Goal: Information Seeking & Learning: Learn about a topic

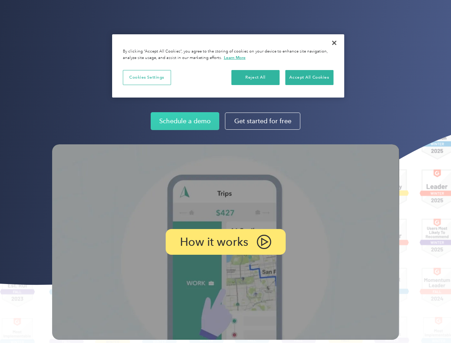
click at [225, 171] on img at bounding box center [225, 241] width 347 height 195
click at [225, 242] on p "How it works" at bounding box center [214, 242] width 68 height 9
click at [147, 77] on button "Cookies Settings" at bounding box center [147, 77] width 48 height 15
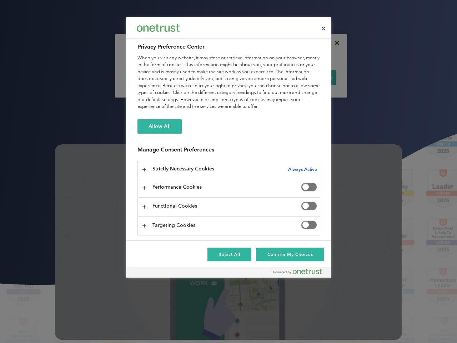
click at [256, 77] on div "When you visit any website, it may store or retrieve information on your browse…" at bounding box center [229, 83] width 183 height 56
click at [309, 77] on div "When you visit any website, it may store or retrieve information on your browse…" at bounding box center [229, 83] width 183 height 56
click at [334, 43] on div at bounding box center [228, 171] width 457 height 343
